Goal: Task Accomplishment & Management: Manage account settings

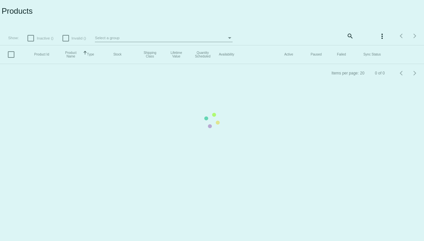
click at [197, 64] on mat-table "Product Id Product Name Sorted by ProductName ascending Type Stock Shipping Cla…" at bounding box center [212, 54] width 424 height 19
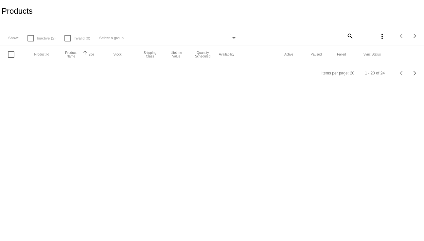
click at [241, 18] on div "Products" at bounding box center [212, 11] width 424 height 22
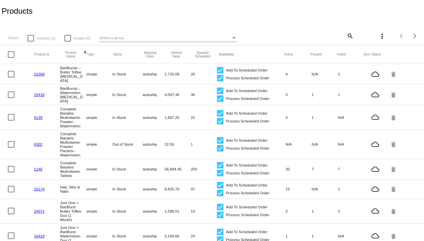
click at [184, 40] on div "Select a group" at bounding box center [164, 38] width 131 height 8
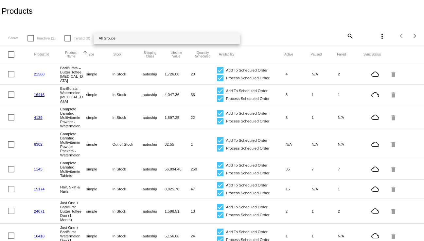
click at [305, 18] on div at bounding box center [212, 120] width 424 height 241
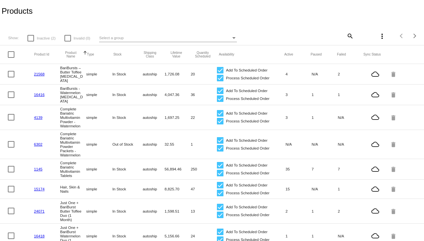
click at [346, 40] on mat-icon "search" at bounding box center [350, 36] width 8 height 10
click at [311, 37] on input "Search" at bounding box center [318, 34] width 70 height 5
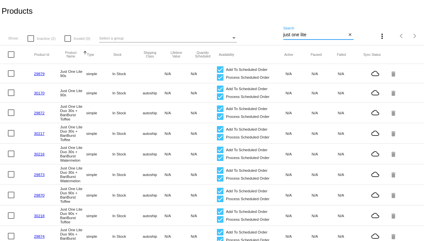
click at [315, 36] on input "just one lite" at bounding box center [314, 34] width 63 height 5
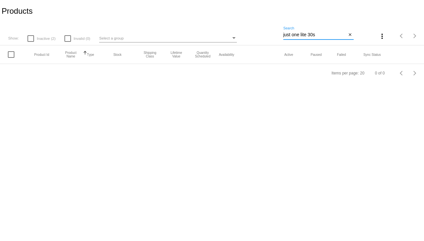
click at [328, 32] on div "just one lite 30s Search" at bounding box center [314, 33] width 63 height 13
click at [325, 37] on input "just one lite 30s" at bounding box center [314, 34] width 63 height 5
type input "just one lite"
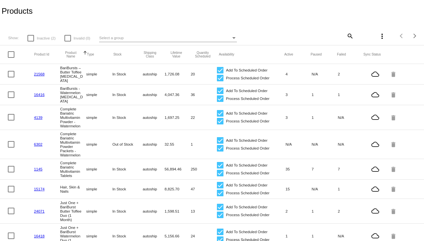
click at [183, 37] on div "Select a group" at bounding box center [164, 38] width 131 height 8
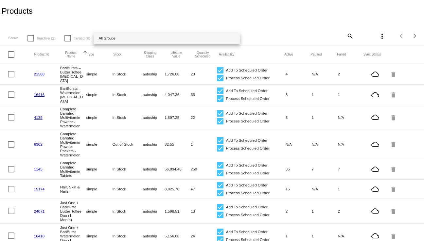
click at [343, 34] on div at bounding box center [212, 120] width 424 height 241
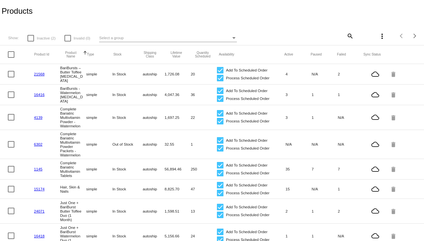
click at [348, 39] on mat-icon "search" at bounding box center [350, 36] width 8 height 10
click at [307, 36] on input "Search" at bounding box center [318, 34] width 70 height 5
type input "just one lite"
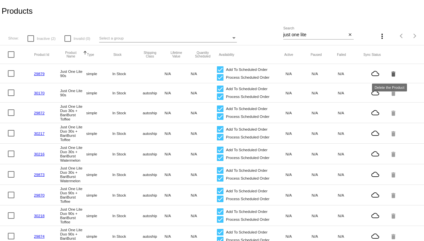
click at [390, 73] on mat-icon "delete" at bounding box center [394, 74] width 8 height 10
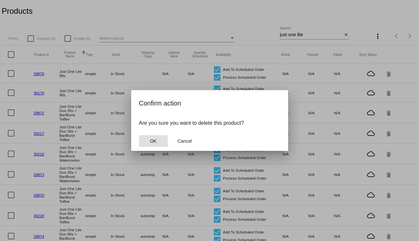
click at [150, 140] on span "OK" at bounding box center [153, 141] width 7 height 5
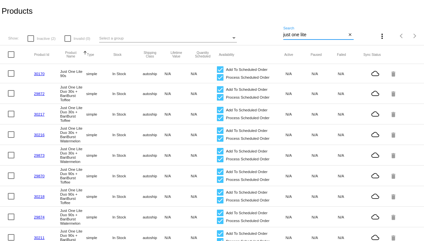
click at [317, 37] on input "just one lite" at bounding box center [314, 34] width 63 height 5
click at [306, 36] on input "just one lite" at bounding box center [314, 34] width 63 height 5
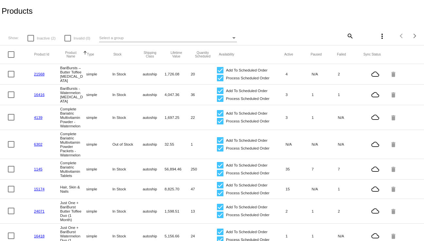
click at [194, 36] on div "Select a group" at bounding box center [164, 38] width 131 height 8
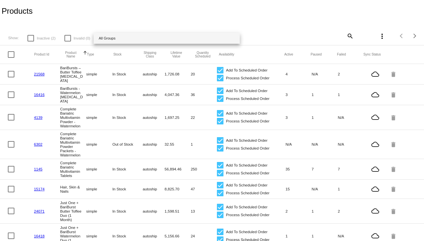
click at [319, 45] on div at bounding box center [212, 120] width 424 height 241
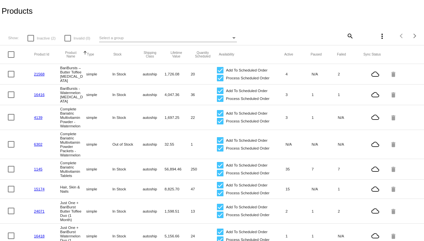
click at [220, 37] on div "Select a group" at bounding box center [164, 38] width 131 height 8
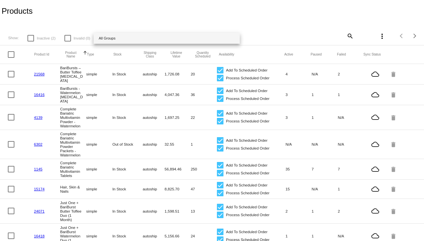
click at [348, 36] on div at bounding box center [212, 120] width 424 height 241
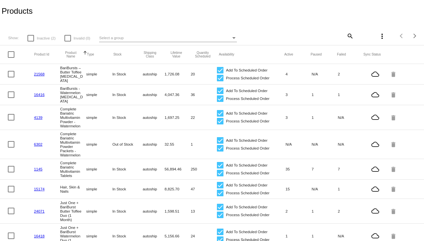
click at [347, 36] on mat-icon "search" at bounding box center [350, 36] width 8 height 10
click at [311, 34] on input "Search" at bounding box center [318, 34] width 70 height 5
type input "just one lite"
